Goal: Task Accomplishment & Management: Use online tool/utility

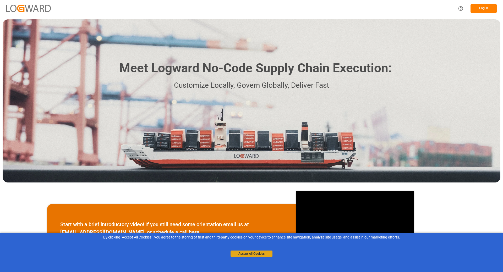
click at [250, 252] on button "Accept All Cookies" at bounding box center [252, 254] width 42 height 6
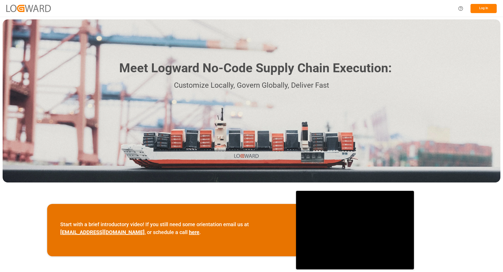
click at [481, 6] on button "Log In" at bounding box center [484, 8] width 26 height 9
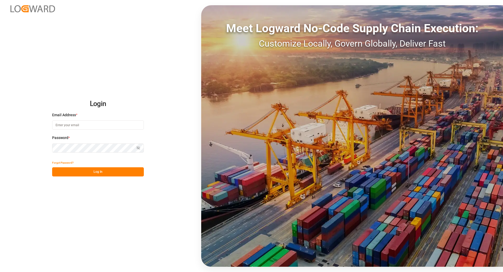
type input "[EMAIL_ADDRESS][DOMAIN_NAME]"
click at [82, 172] on button "Log In" at bounding box center [98, 171] width 92 height 9
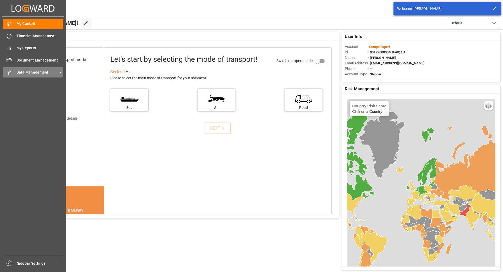
click at [38, 71] on span "Data Management" at bounding box center [37, 73] width 41 height 6
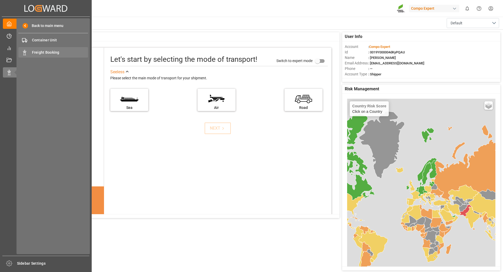
click at [47, 51] on span "Freight Booking" at bounding box center [60, 53] width 56 height 6
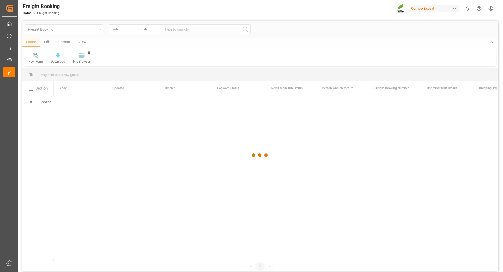
click at [126, 30] on div at bounding box center [260, 155] width 476 height 269
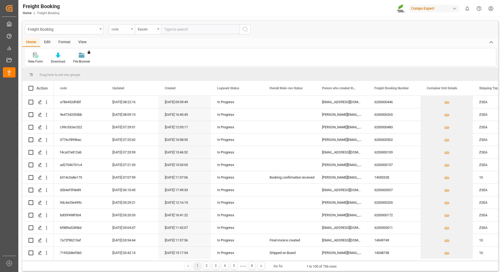
click at [132, 29] on icon "open menu" at bounding box center [132, 29] width 2 height 1
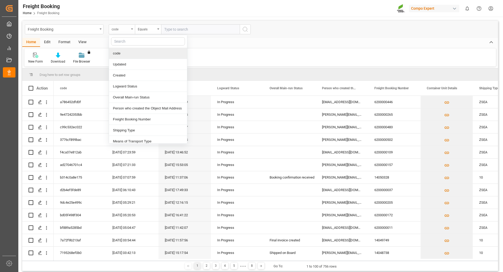
type input "f"
click at [132, 53] on div "Freight Booking Number" at bounding box center [148, 53] width 78 height 11
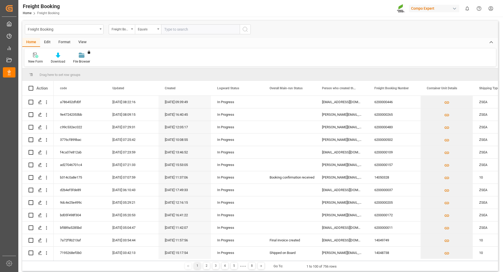
click at [189, 26] on input "text" at bounding box center [200, 29] width 79 height 10
click at [199, 28] on input "text" at bounding box center [200, 29] width 79 height 10
paste input "6200000502"
type input "6200000502"
click at [245, 30] on icon "search button" at bounding box center [245, 29] width 6 height 6
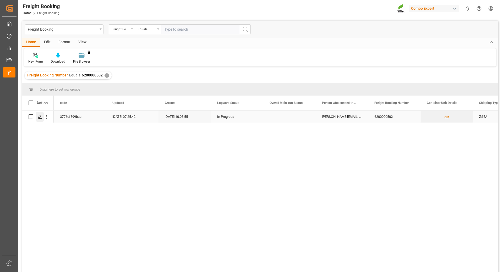
click at [40, 119] on icon "Press SPACE to select this row." at bounding box center [40, 117] width 4 height 4
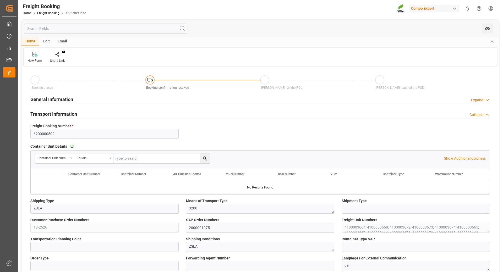
type input "Hapag [PERSON_NAME]"
type input "Hapag [PERSON_NAME] Aktiengesellschaft"
type input "9618305"
type input "BEANR"
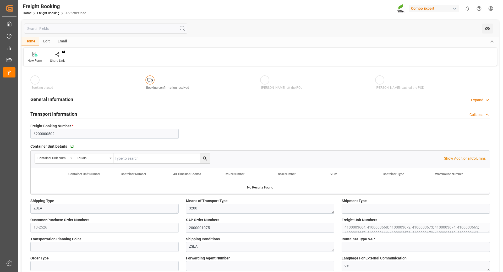
type input "UYMVD"
type input "0"
type input "715500"
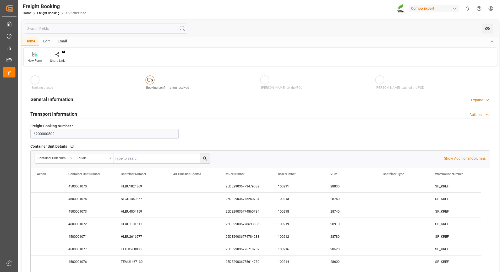
type input "[DATE] 01:00"
type input "[DATE] 20:00"
type input "[DATE] 10:00"
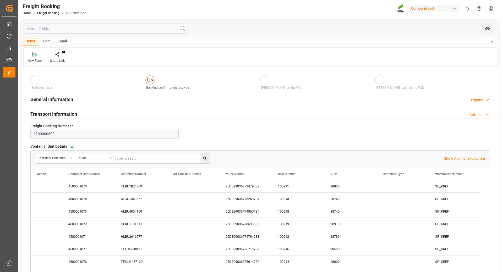
type input "[DATE] 10:08"
type input "[DATE] 16:42"
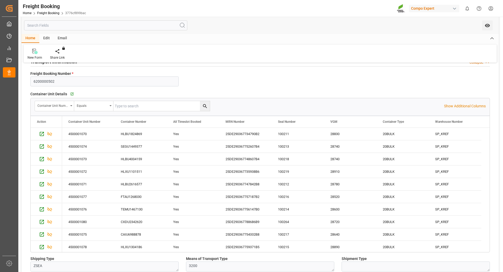
scroll to position [79, 0]
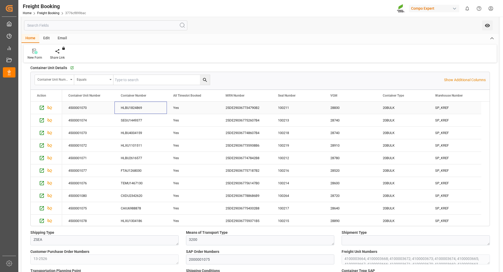
click at [132, 107] on div "HLBU1824869" at bounding box center [141, 108] width 52 height 12
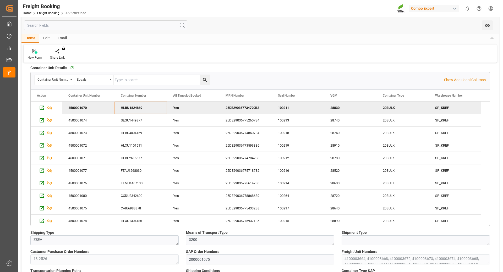
click at [235, 107] on div "25DE290367734790B2" at bounding box center [245, 108] width 52 height 12
click at [237, 119] on div "25DE290367752607B4" at bounding box center [245, 120] width 52 height 12
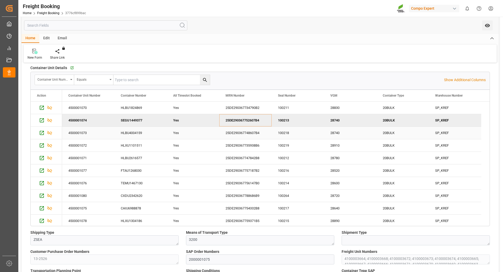
click at [245, 133] on div "25DE290367748607B4" at bounding box center [245, 133] width 52 height 12
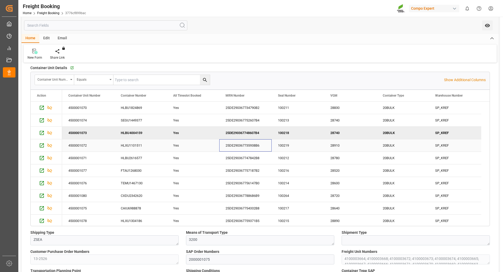
click at [234, 145] on div "25DE290367735938B6" at bounding box center [245, 145] width 52 height 12
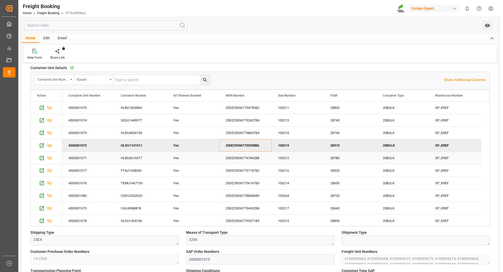
click at [235, 159] on div "25DE290367747842B8" at bounding box center [245, 158] width 52 height 12
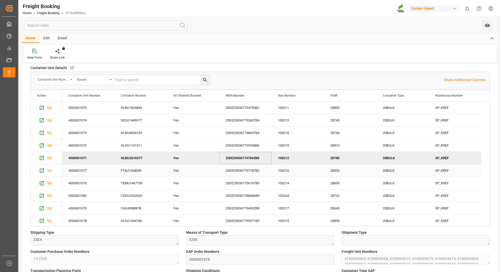
click at [244, 169] on div "25DE290367757187B2" at bounding box center [245, 171] width 52 height 12
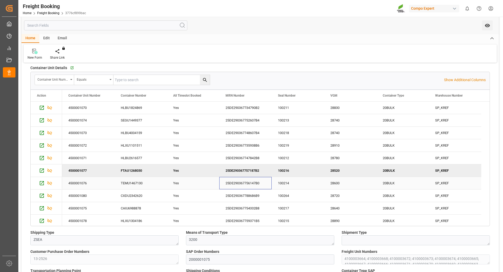
click at [241, 183] on div "25DE290367756147B0" at bounding box center [245, 183] width 52 height 12
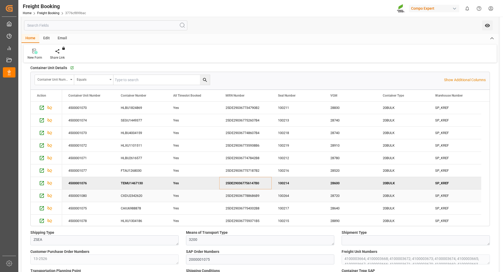
click at [243, 196] on div "25DE290367788686B9" at bounding box center [245, 196] width 52 height 12
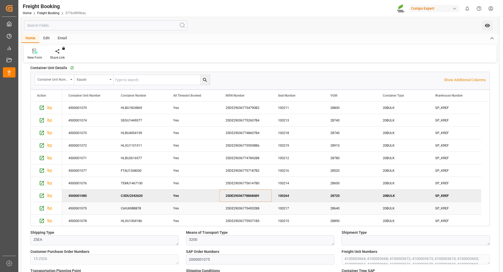
click at [239, 209] on div "25DE290367754332B8" at bounding box center [245, 208] width 52 height 12
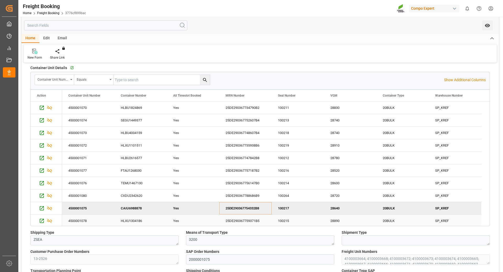
click at [238, 220] on div "25DE290367759371B5" at bounding box center [245, 221] width 52 height 12
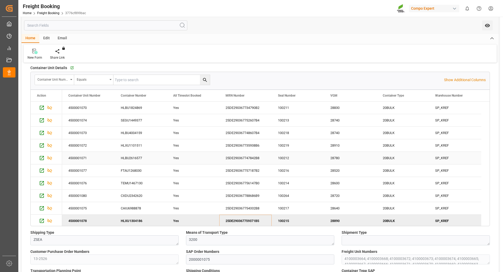
scroll to position [26, 0]
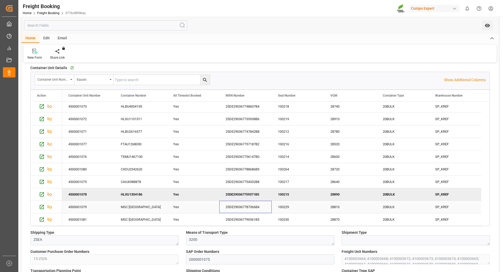
click at [231, 205] on div "25DE290367787366B4" at bounding box center [245, 207] width 52 height 12
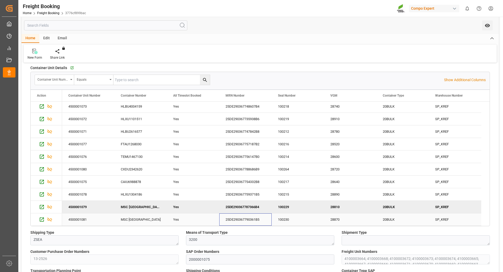
click at [235, 220] on div "25DE290367790361B5" at bounding box center [245, 220] width 52 height 12
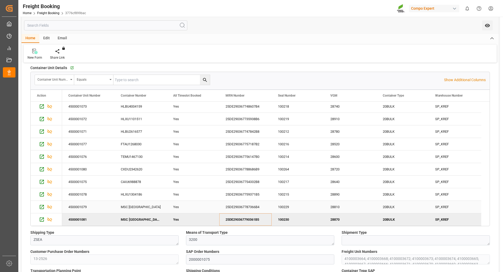
click at [244, 205] on div "25DE290367787366B4" at bounding box center [245, 207] width 52 height 12
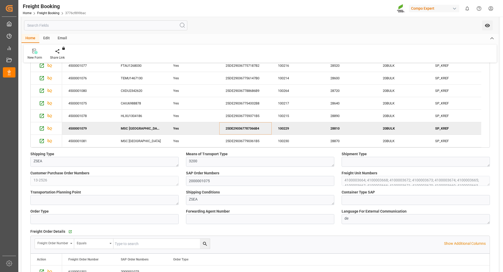
scroll to position [105, 0]
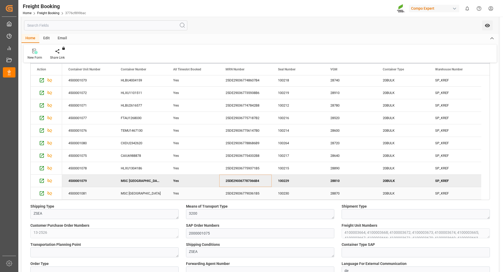
click at [239, 193] on div "25DE290367790361B5" at bounding box center [245, 193] width 52 height 12
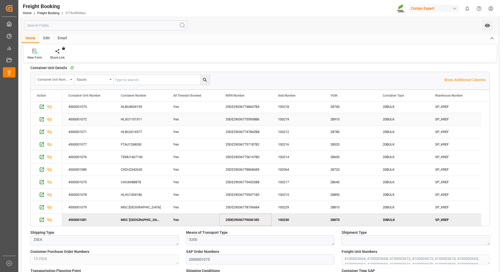
scroll to position [0, 0]
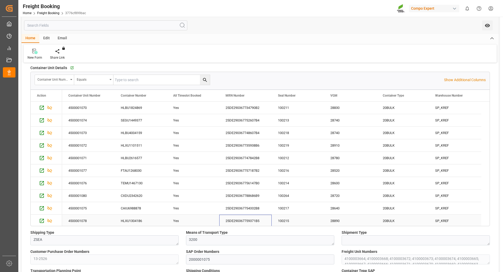
click at [240, 219] on div "25DE290367759371B5" at bounding box center [245, 221] width 52 height 12
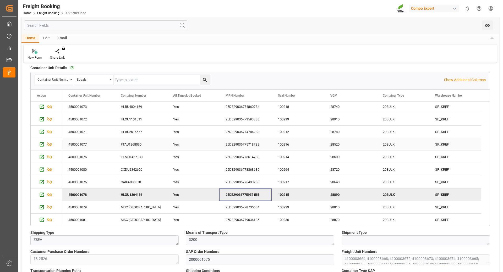
scroll to position [26, 0]
click at [246, 208] on div "25DE290367787366B4" at bounding box center [245, 207] width 52 height 12
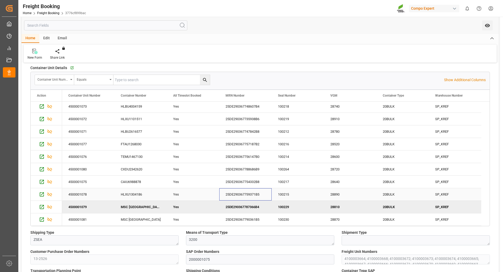
click at [250, 194] on div "25DE290367759371B5" at bounding box center [245, 194] width 52 height 12
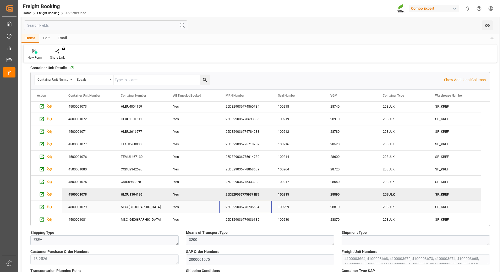
click at [234, 207] on div "25DE290367787366B4" at bounding box center [245, 207] width 52 height 12
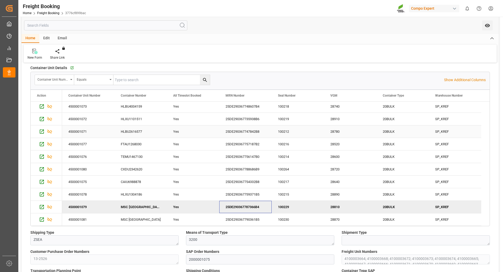
scroll to position [0, 0]
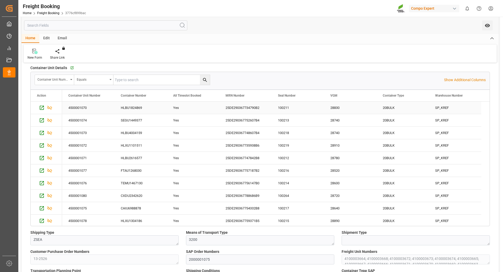
click at [190, 105] on div "Yes" at bounding box center [193, 108] width 40 height 12
